Goal: Find specific page/section: Find specific page/section

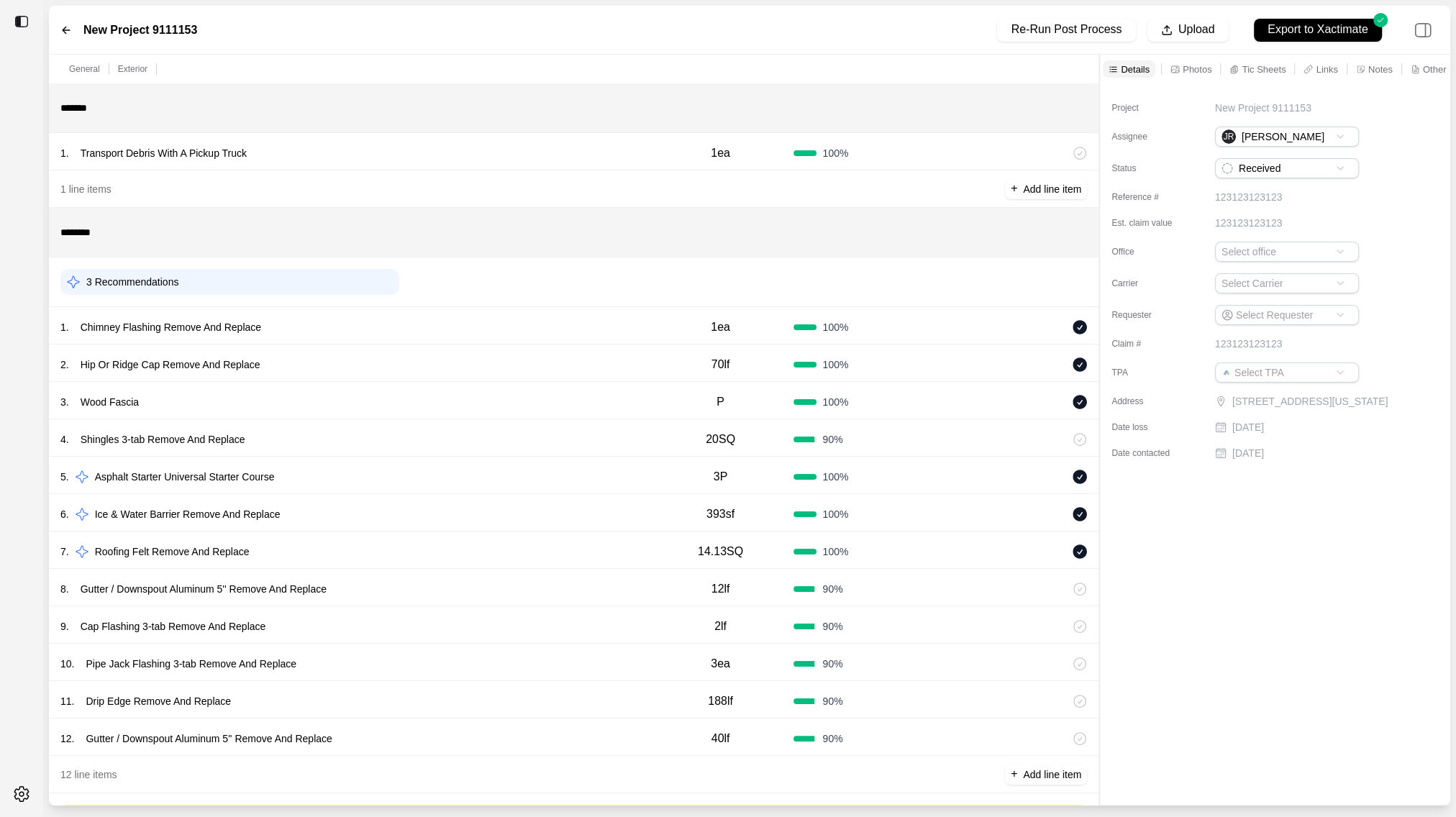
click at [10, 22] on div at bounding box center [22, 22] width 43 height 31
click at [22, 20] on img at bounding box center [21, 21] width 14 height 14
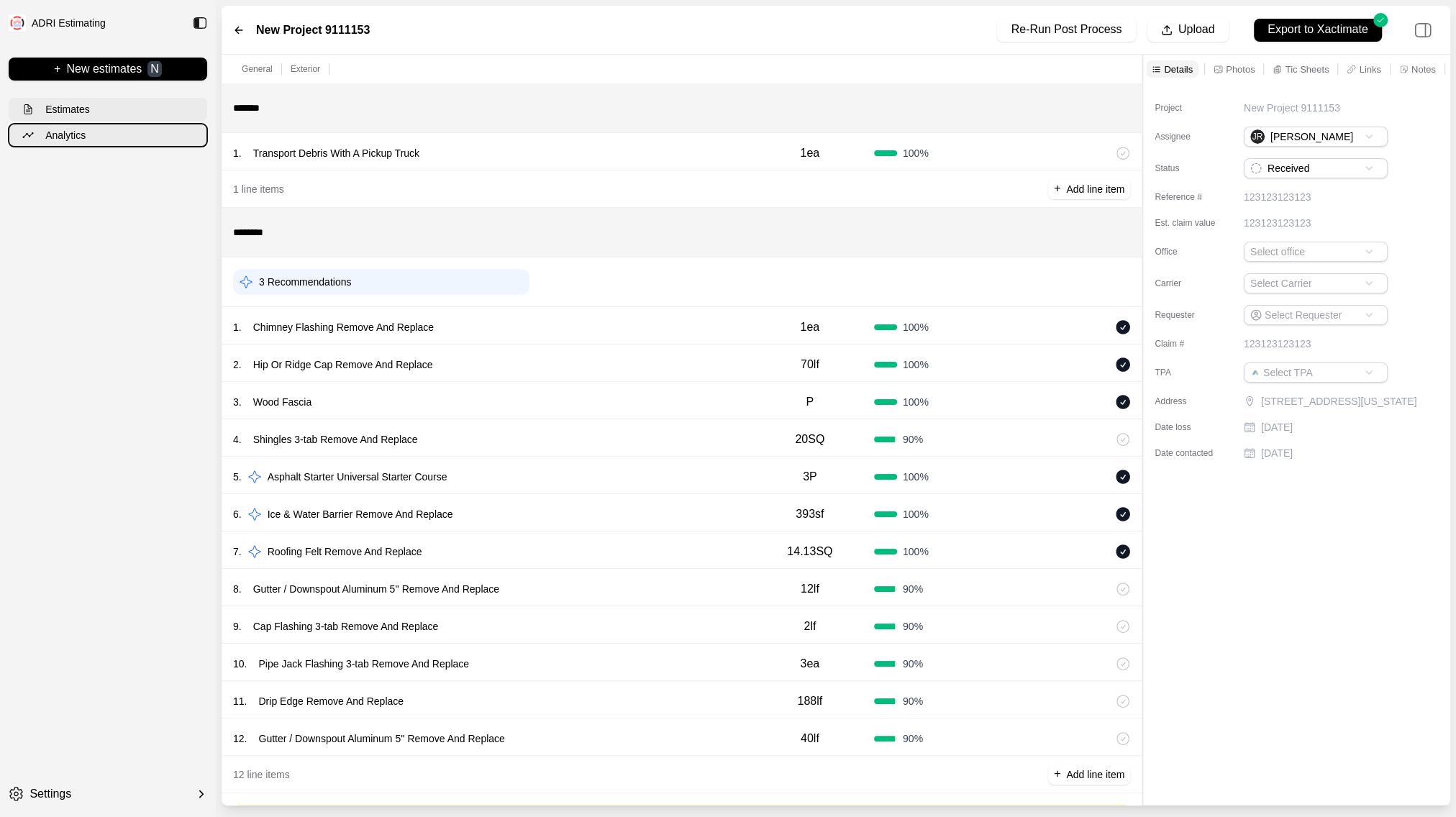
click at [92, 129] on button "Analytics" at bounding box center [108, 135] width 198 height 23
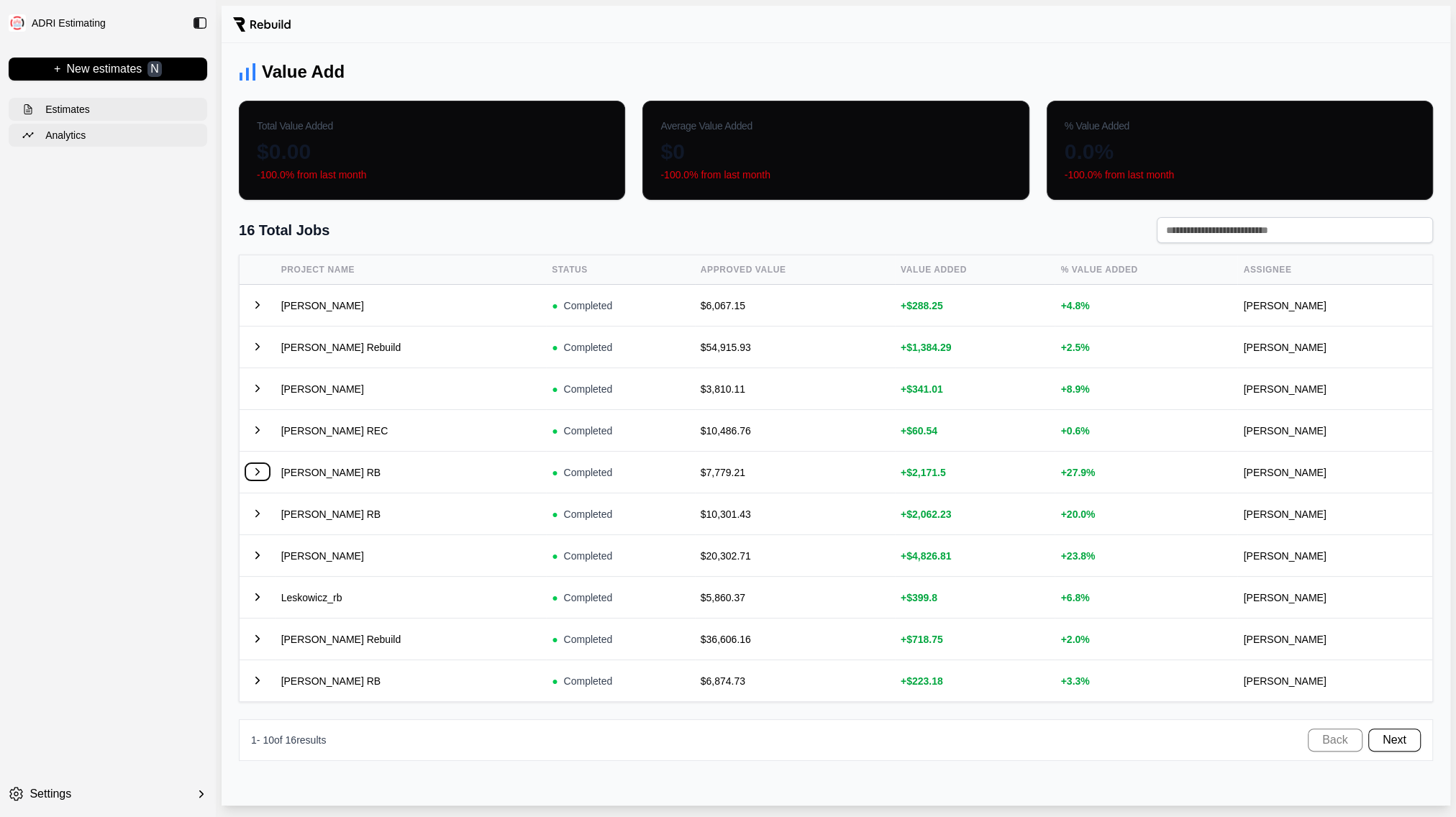
click at [258, 468] on button at bounding box center [257, 472] width 25 height 17
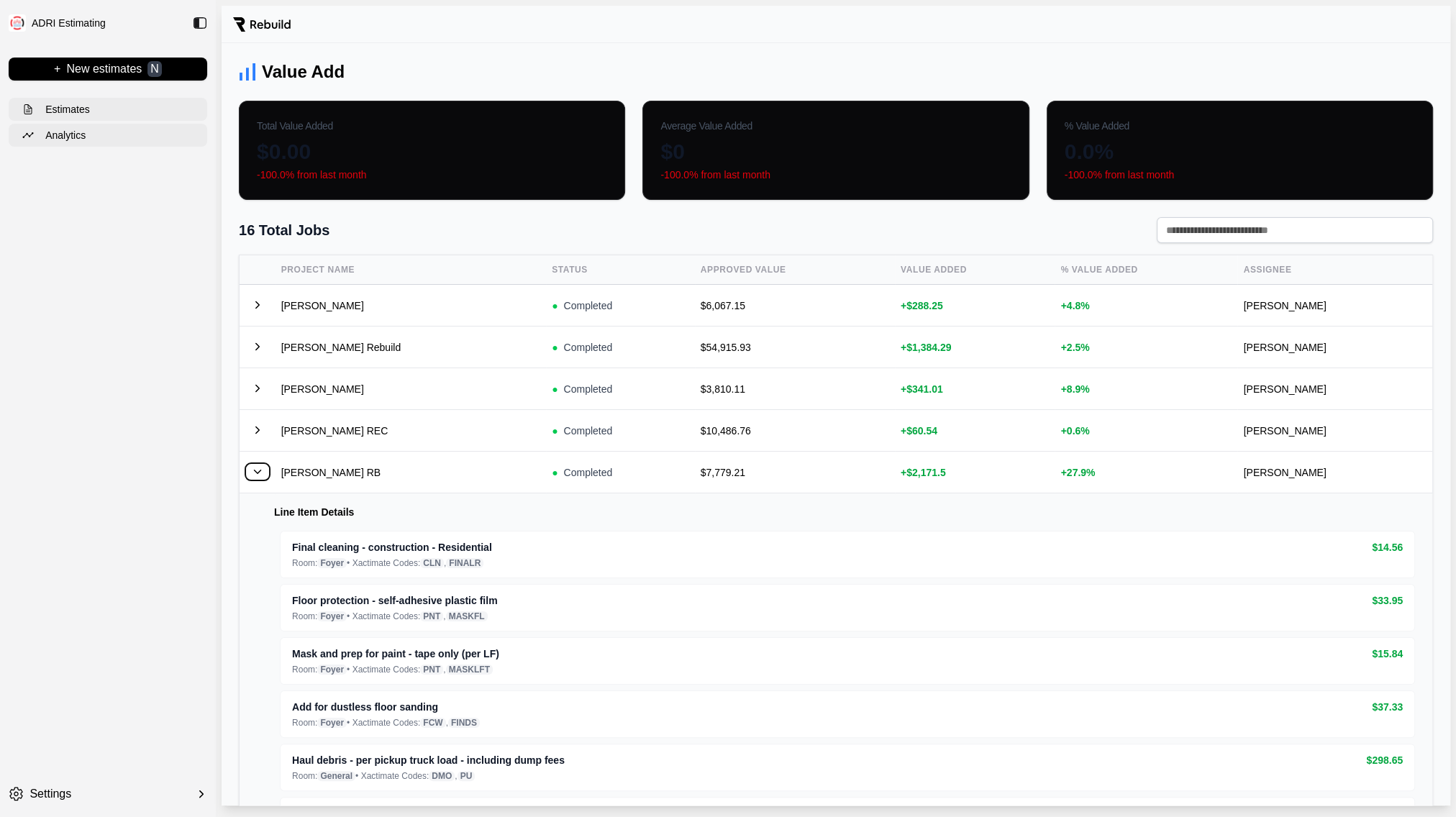
click at [258, 468] on button at bounding box center [257, 472] width 25 height 17
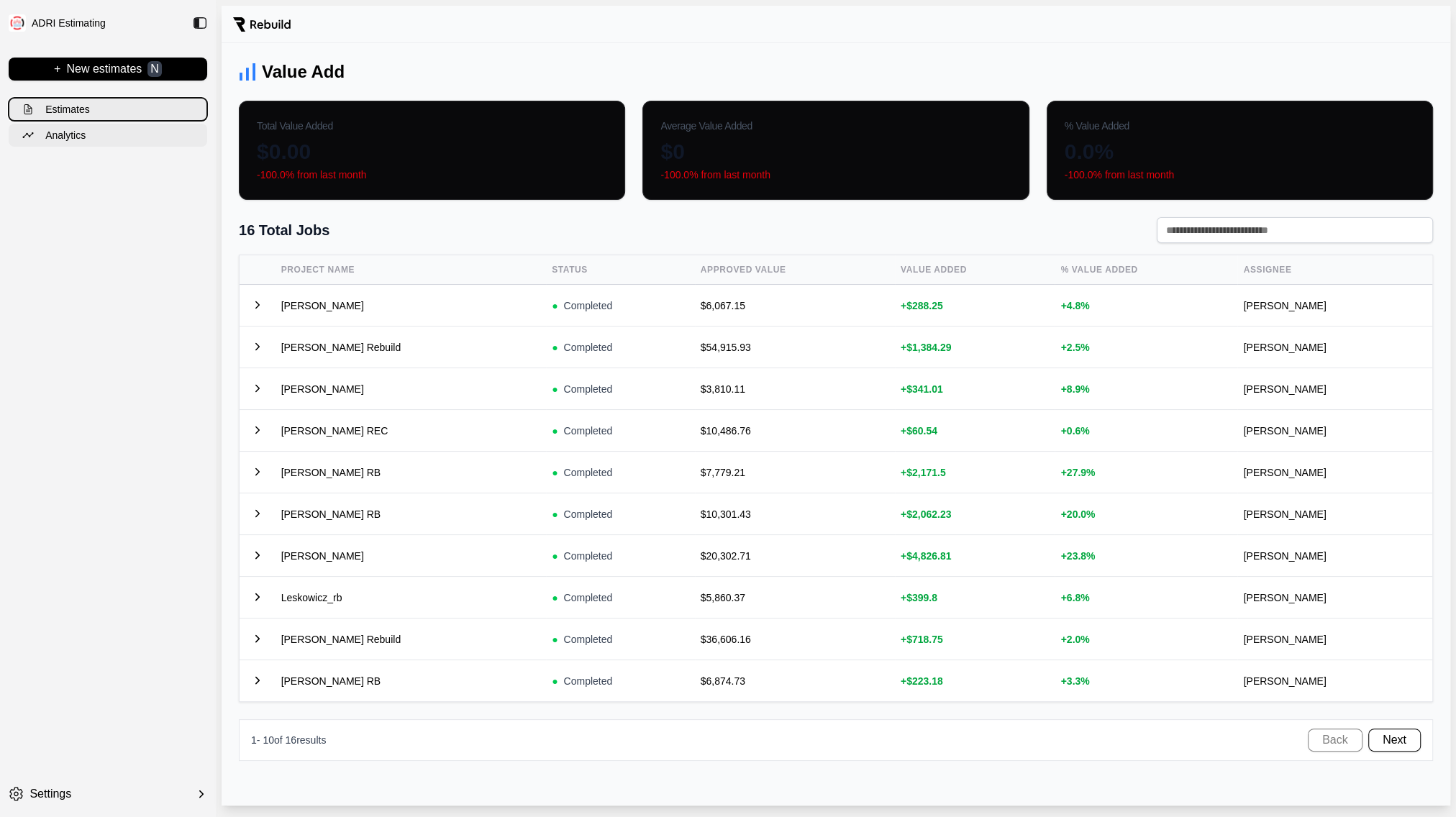
click at [98, 104] on button "Estimates" at bounding box center [108, 109] width 198 height 23
